Goal: Book appointment/travel/reservation

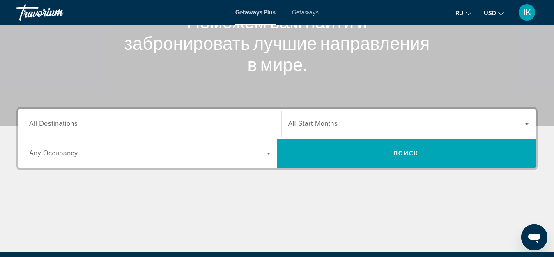
scroll to position [164, 0]
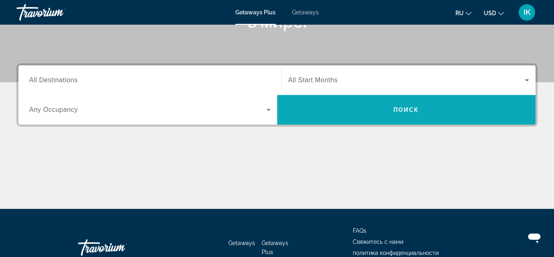
click at [416, 110] on span "Поиск" at bounding box center [406, 109] width 26 height 7
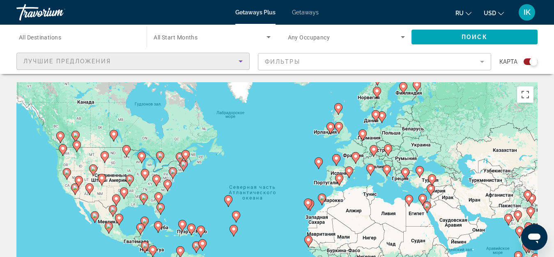
click at [48, 62] on span "Лучшие предложения" at bounding box center [66, 61] width 87 height 7
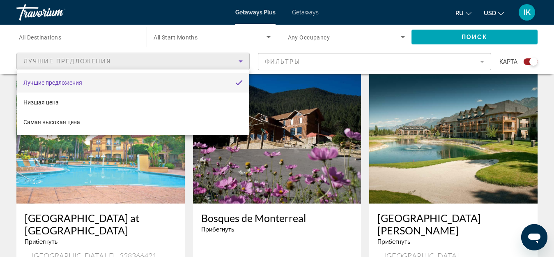
scroll to position [575, 0]
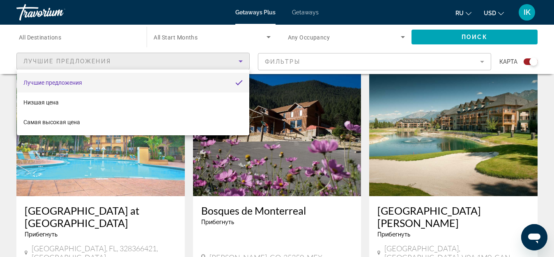
click at [260, 11] on div at bounding box center [277, 128] width 554 height 257
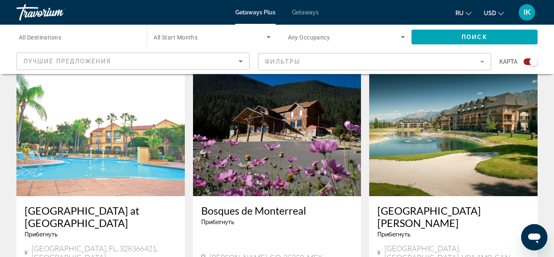
click at [260, 11] on span "Getaways Plus" at bounding box center [255, 12] width 40 height 7
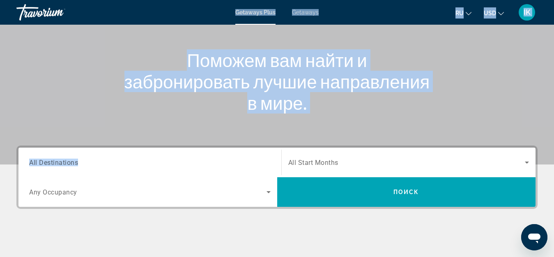
scroll to position [123, 0]
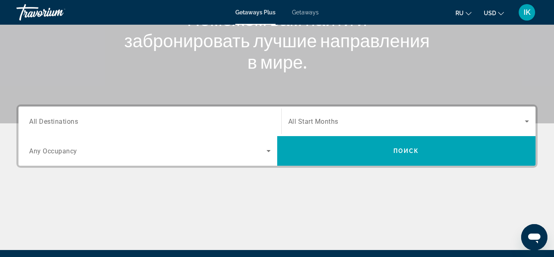
click at [39, 150] on span "Any Occupancy" at bounding box center [53, 151] width 48 height 8
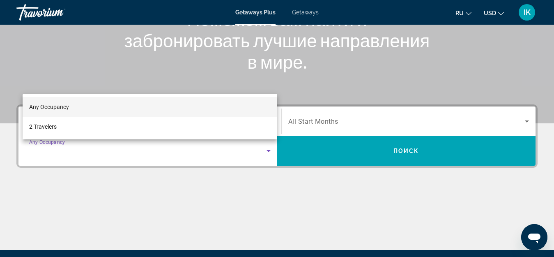
click at [527, 120] on div at bounding box center [277, 128] width 554 height 257
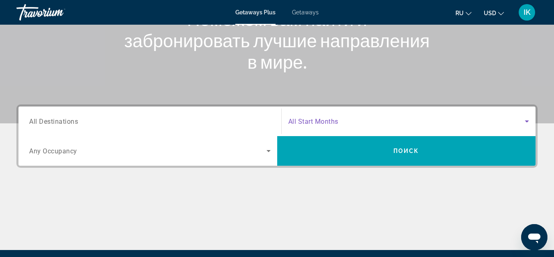
click at [527, 120] on icon "Search widget" at bounding box center [527, 121] width 10 height 10
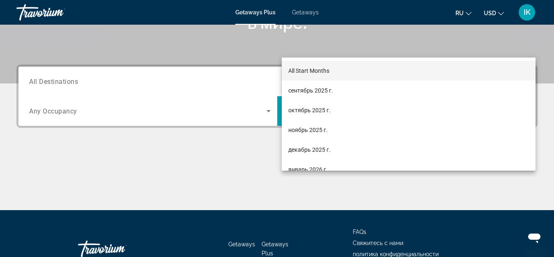
scroll to position [201, 0]
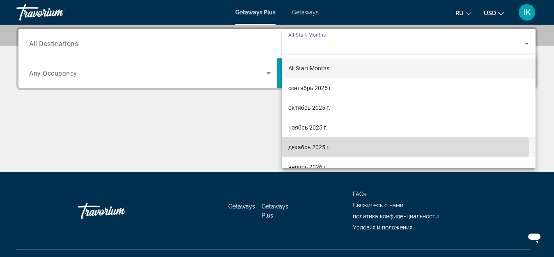
click at [359, 148] on mat-option "декабрь 2025 г." at bounding box center [409, 147] width 254 height 20
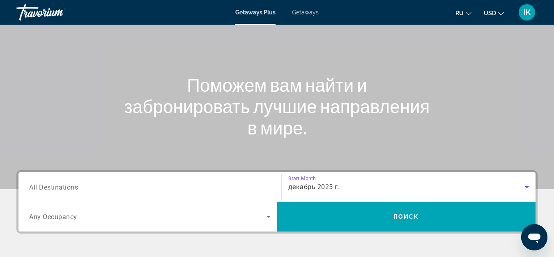
scroll to position [53, 0]
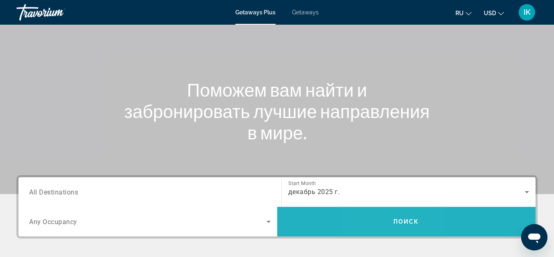
click at [386, 221] on span "Search widget" at bounding box center [406, 222] width 259 height 20
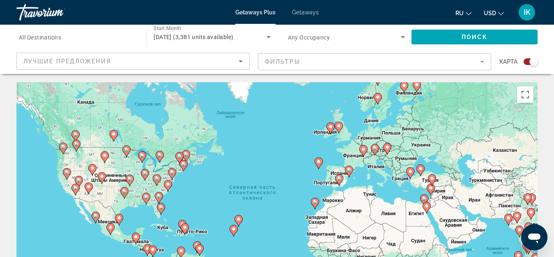
click at [377, 169] on div "Чтобы активировать перетаскивание с помощью клавиатуры, нажмите Alt + Ввод. Пос…" at bounding box center [276, 205] width 521 height 246
click at [376, 173] on div "Чтобы активировать перетаскивание с помощью клавиатуры, нажмите Alt + Ввод. Пос…" at bounding box center [276, 205] width 521 height 246
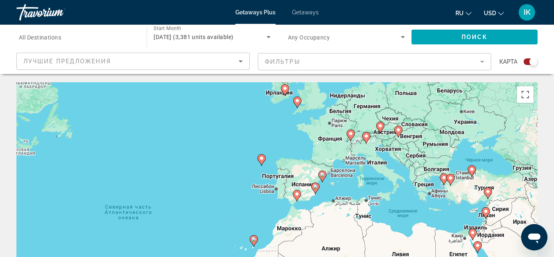
click at [367, 136] on image "Main content" at bounding box center [366, 135] width 5 height 5
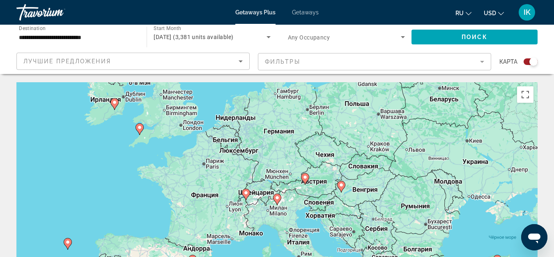
scroll to position [41, 0]
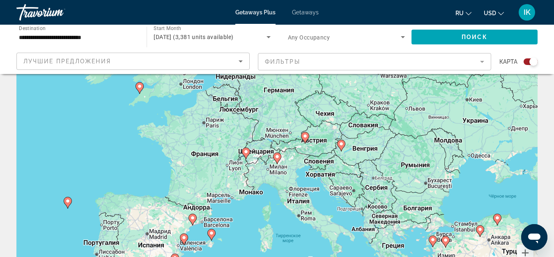
click at [276, 156] on image "Main content" at bounding box center [277, 156] width 5 height 5
type input "**********"
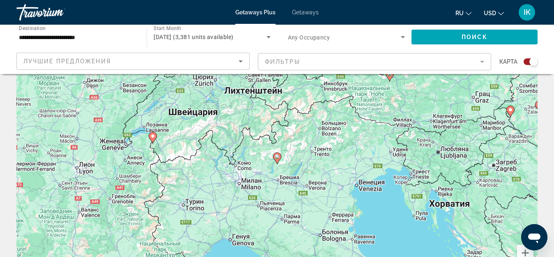
click at [313, 156] on div "Для навигации используйте клавиши со стрелками. Чтобы активировать перетаскиван…" at bounding box center [276, 164] width 521 height 246
click at [317, 153] on div "Для навигации используйте клавиши со стрелками. Чтобы активировать перетаскиван…" at bounding box center [276, 164] width 521 height 246
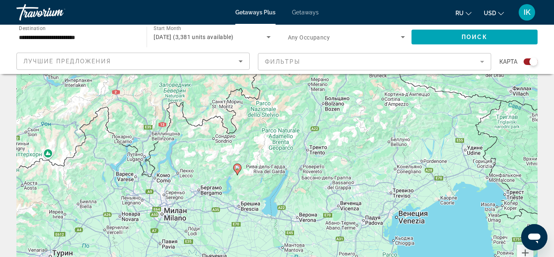
click at [317, 153] on div "Для навигации используйте клавиши со стрелками. Чтобы активировать перетаскиван…" at bounding box center [276, 164] width 521 height 246
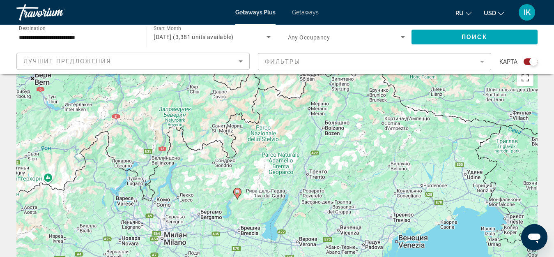
scroll to position [0, 0]
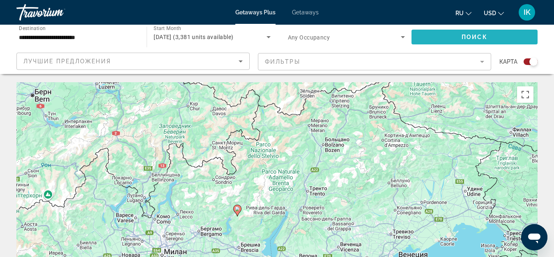
click at [454, 40] on span "Search widget" at bounding box center [475, 37] width 126 height 20
